Goal: Information Seeking & Learning: Learn about a topic

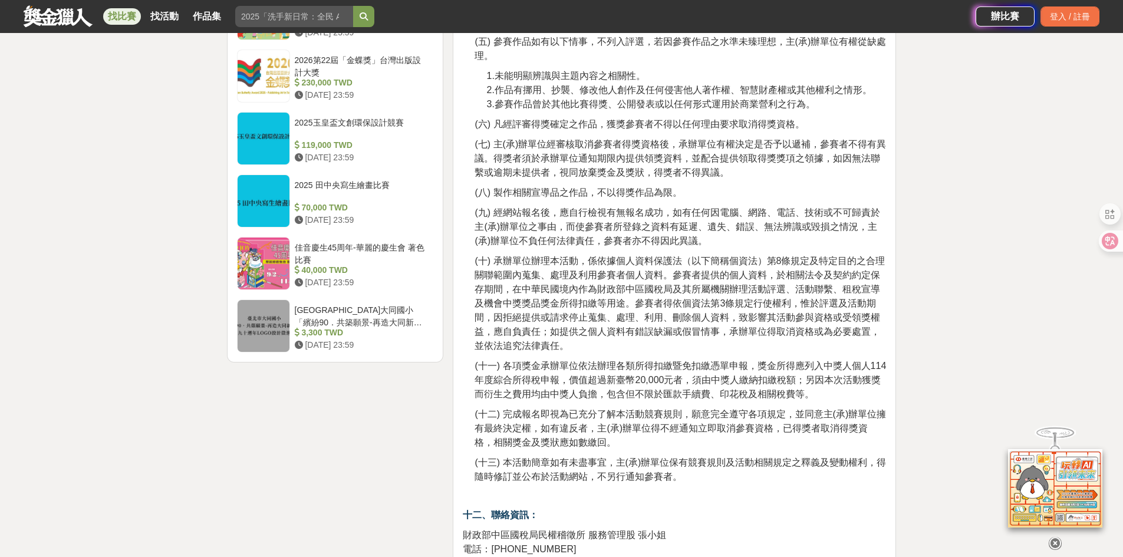
scroll to position [2004, 0]
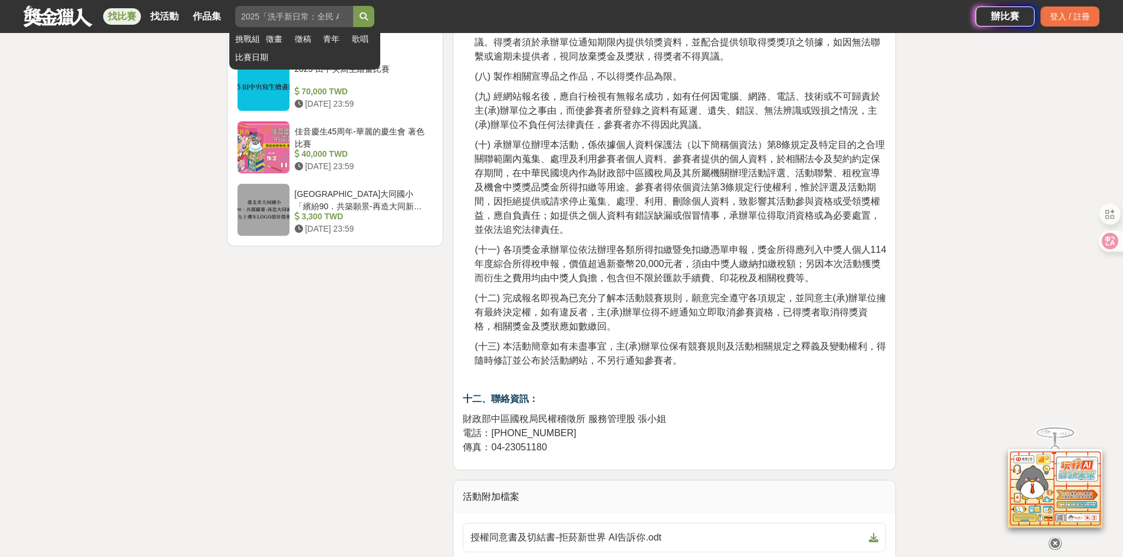
click at [258, 15] on input "search" at bounding box center [294, 16] width 118 height 21
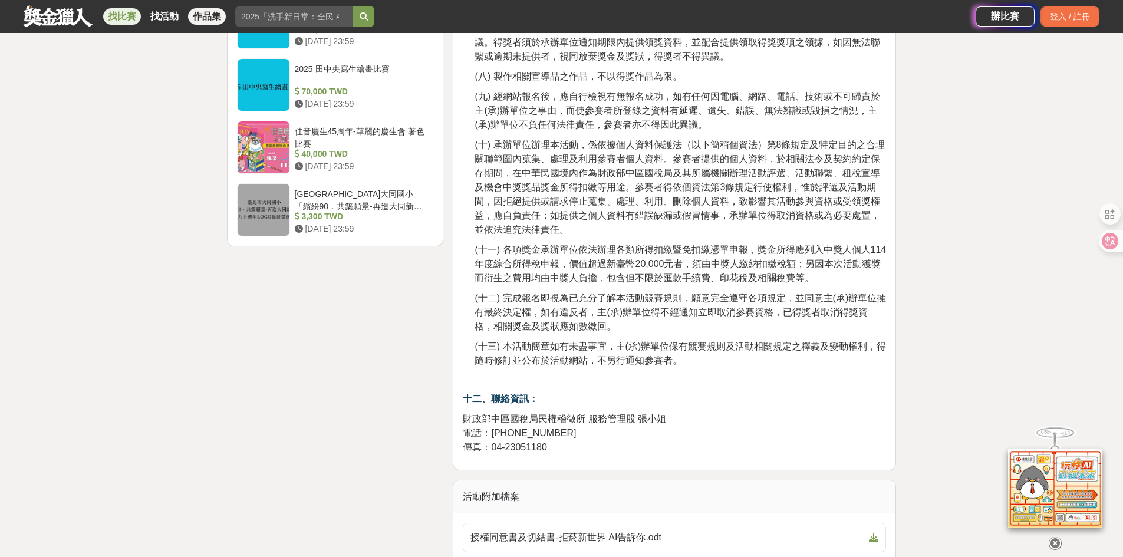
drag, startPoint x: 344, startPoint y: 18, endPoint x: 205, endPoint y: 17, distance: 138.5
click at [205, 17] on div "找比賽 找活動 作品集 挑戰組 徵畫 徵稿 青年 歌唱 比賽日期" at bounding box center [500, 16] width 952 height 33
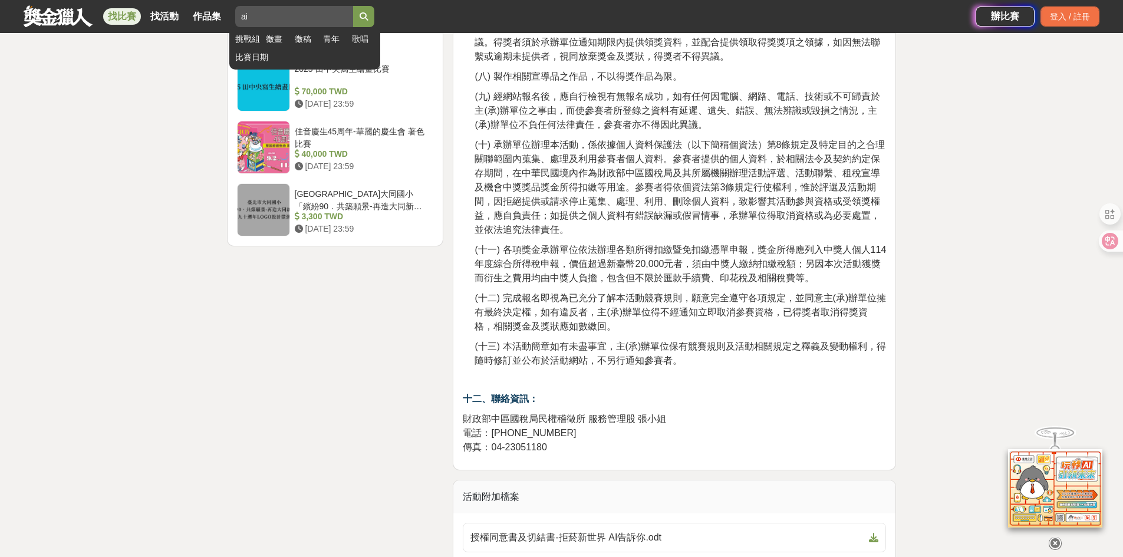
type input "ai"
click at [368, 14] on icon "submit" at bounding box center [364, 16] width 8 height 8
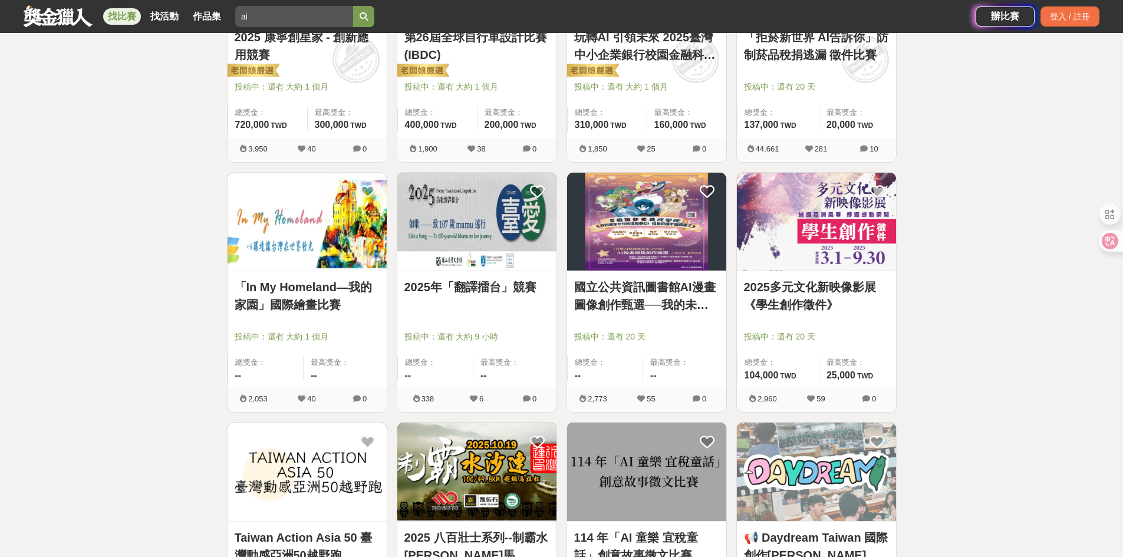
scroll to position [354, 0]
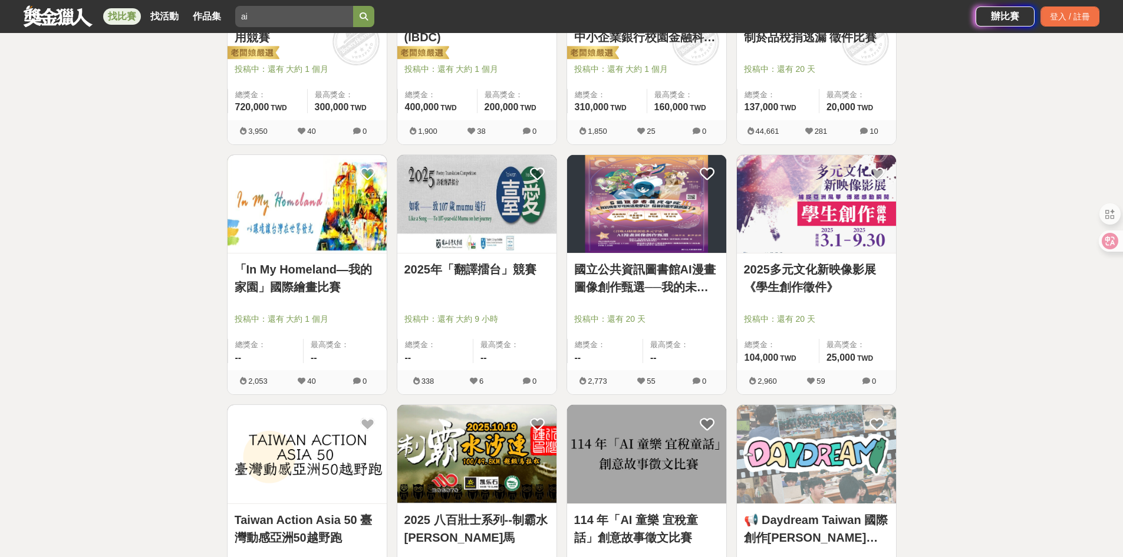
click at [622, 271] on link "國立公共資訊圖書館AI漫畫圖像創作甄選──我的未來職業想像" at bounding box center [646, 278] width 145 height 35
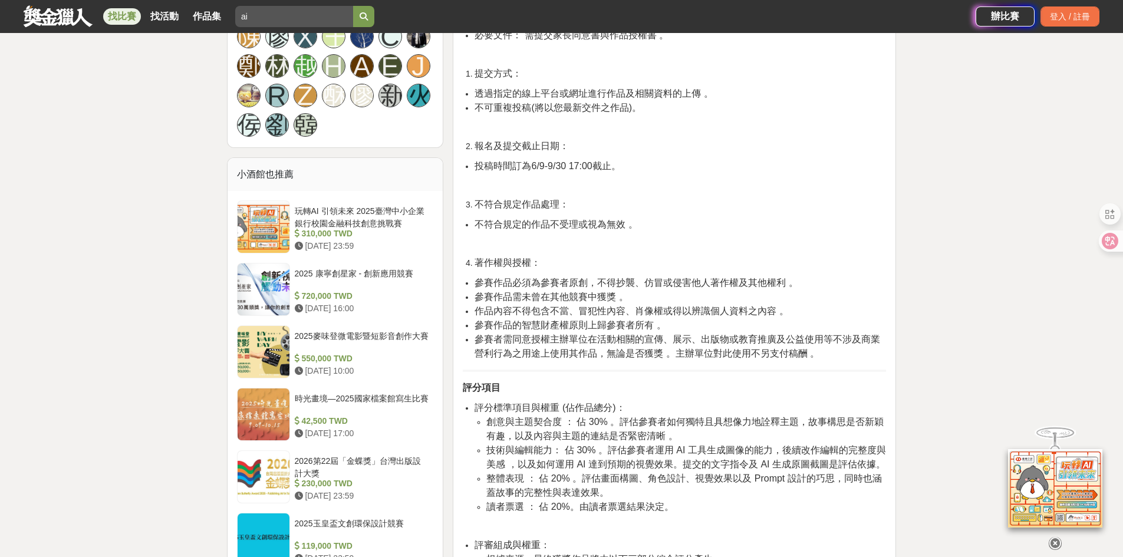
scroll to position [884, 0]
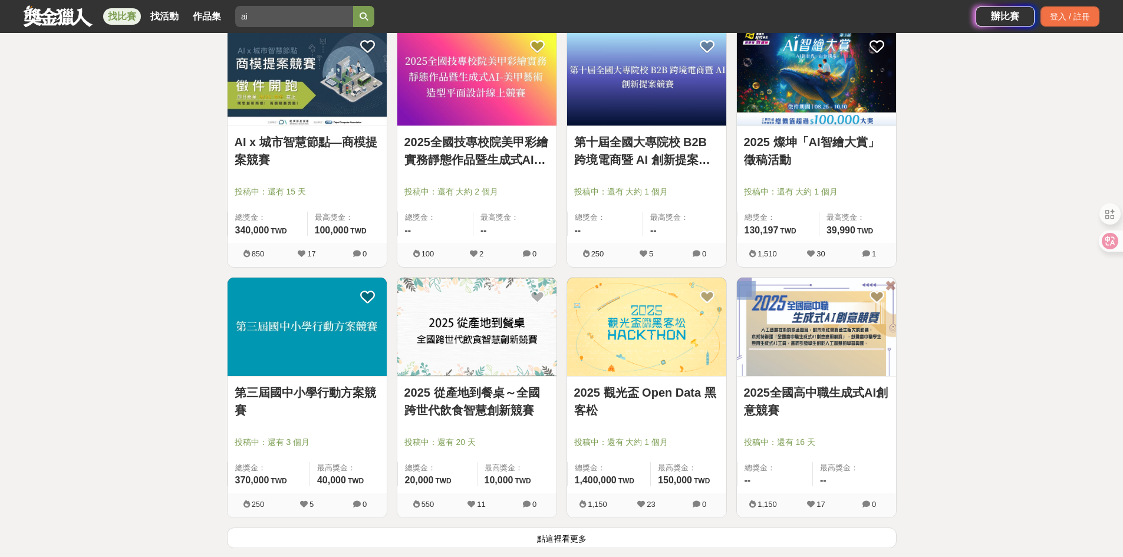
scroll to position [1297, 0]
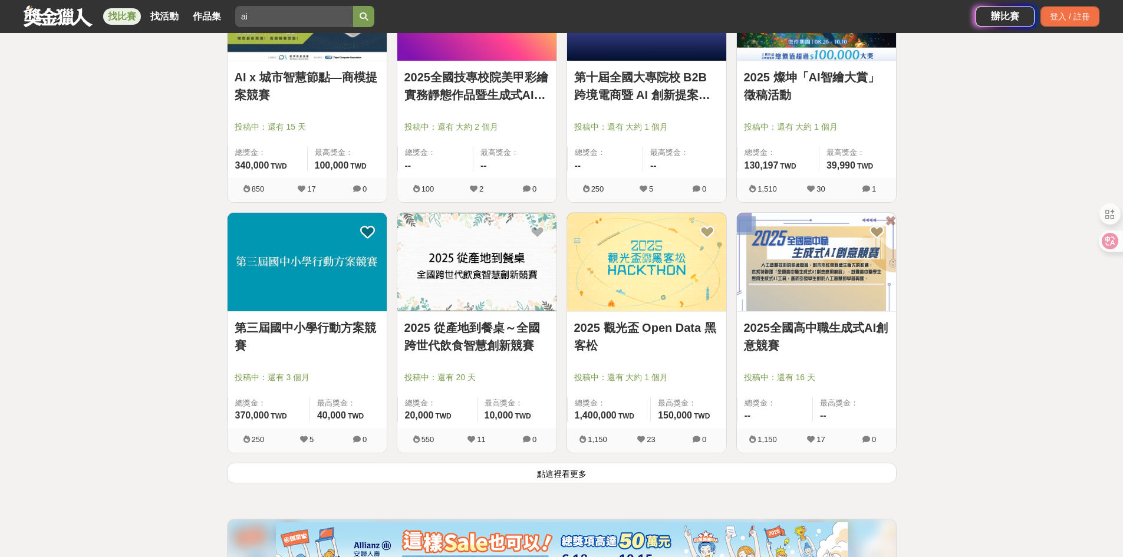
click at [589, 478] on button "點這裡看更多" at bounding box center [562, 473] width 670 height 21
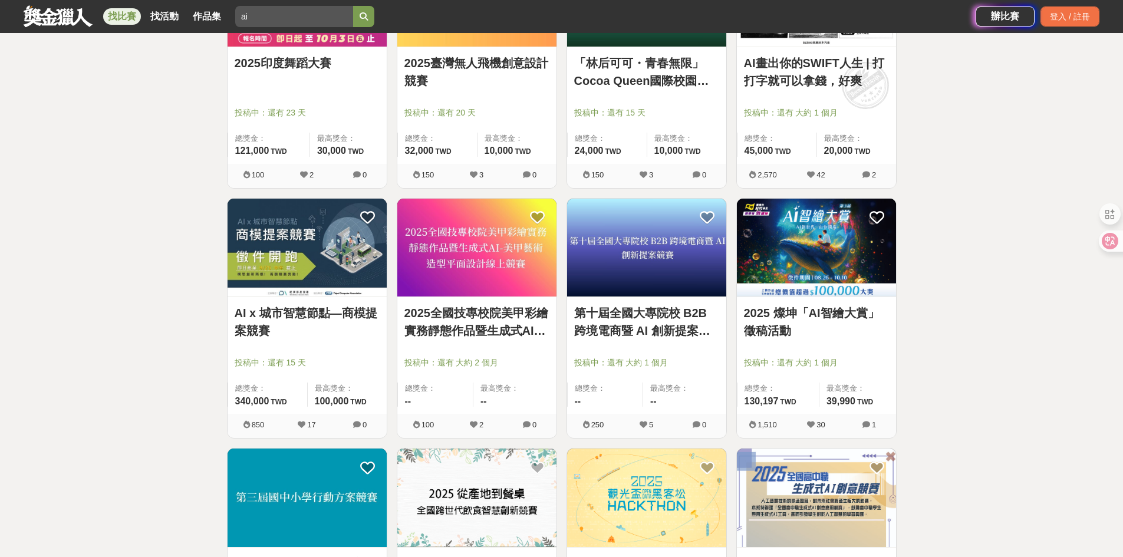
scroll to position [825, 0]
